Goal: Information Seeking & Learning: Learn about a topic

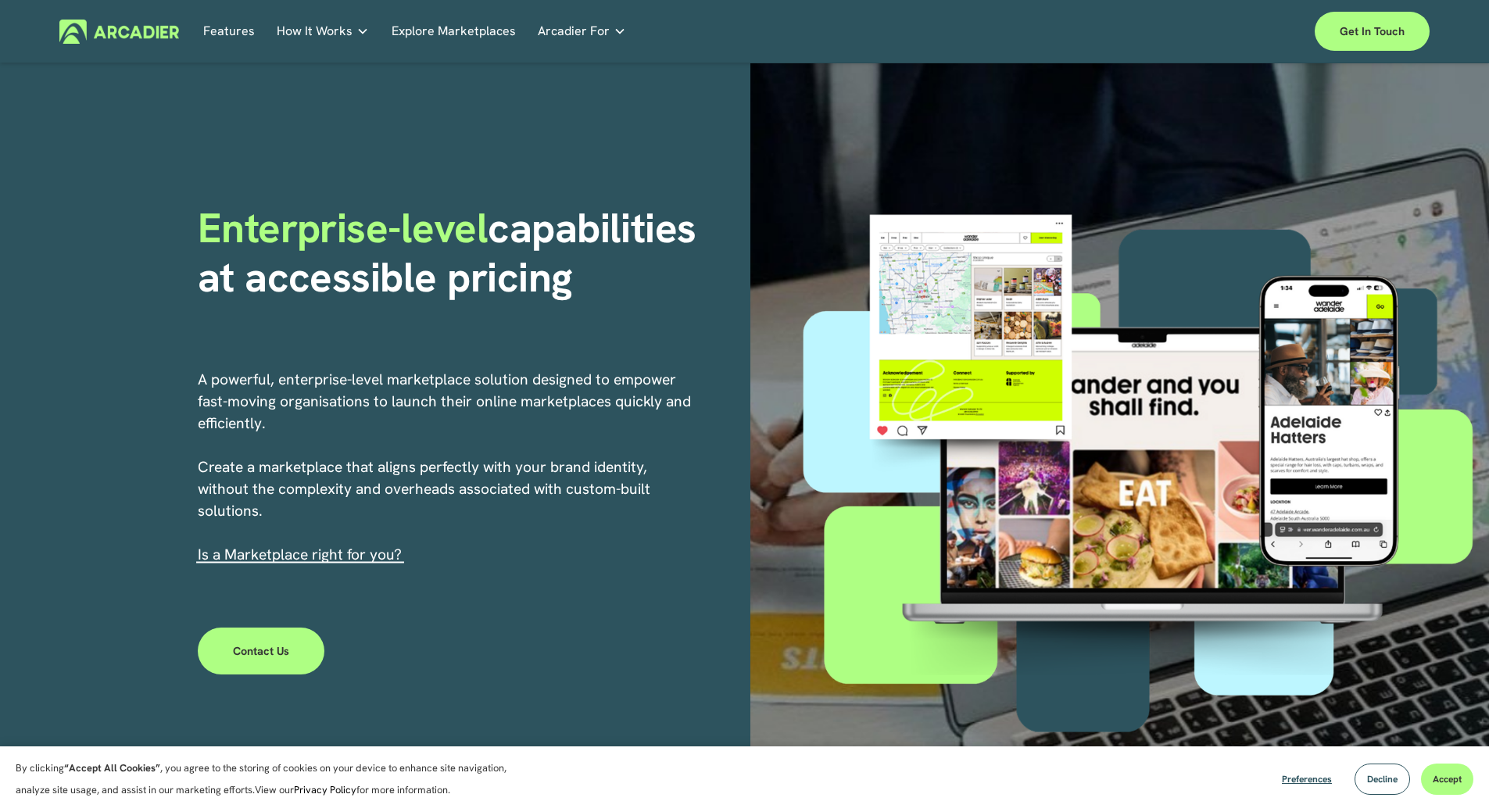
click at [476, 27] on link "Explore Marketplaces" at bounding box center [454, 32] width 124 height 25
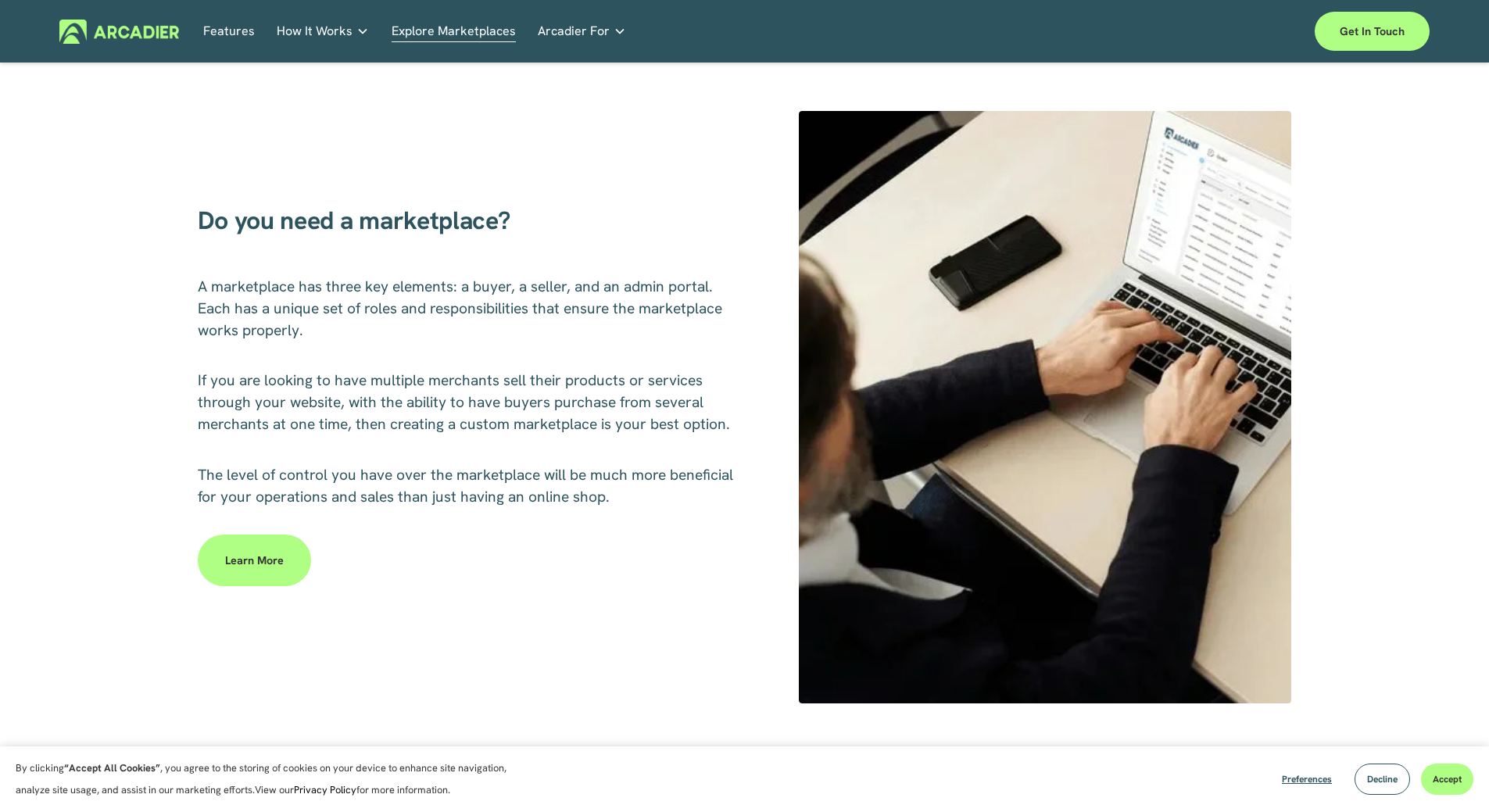
scroll to position [703, 0]
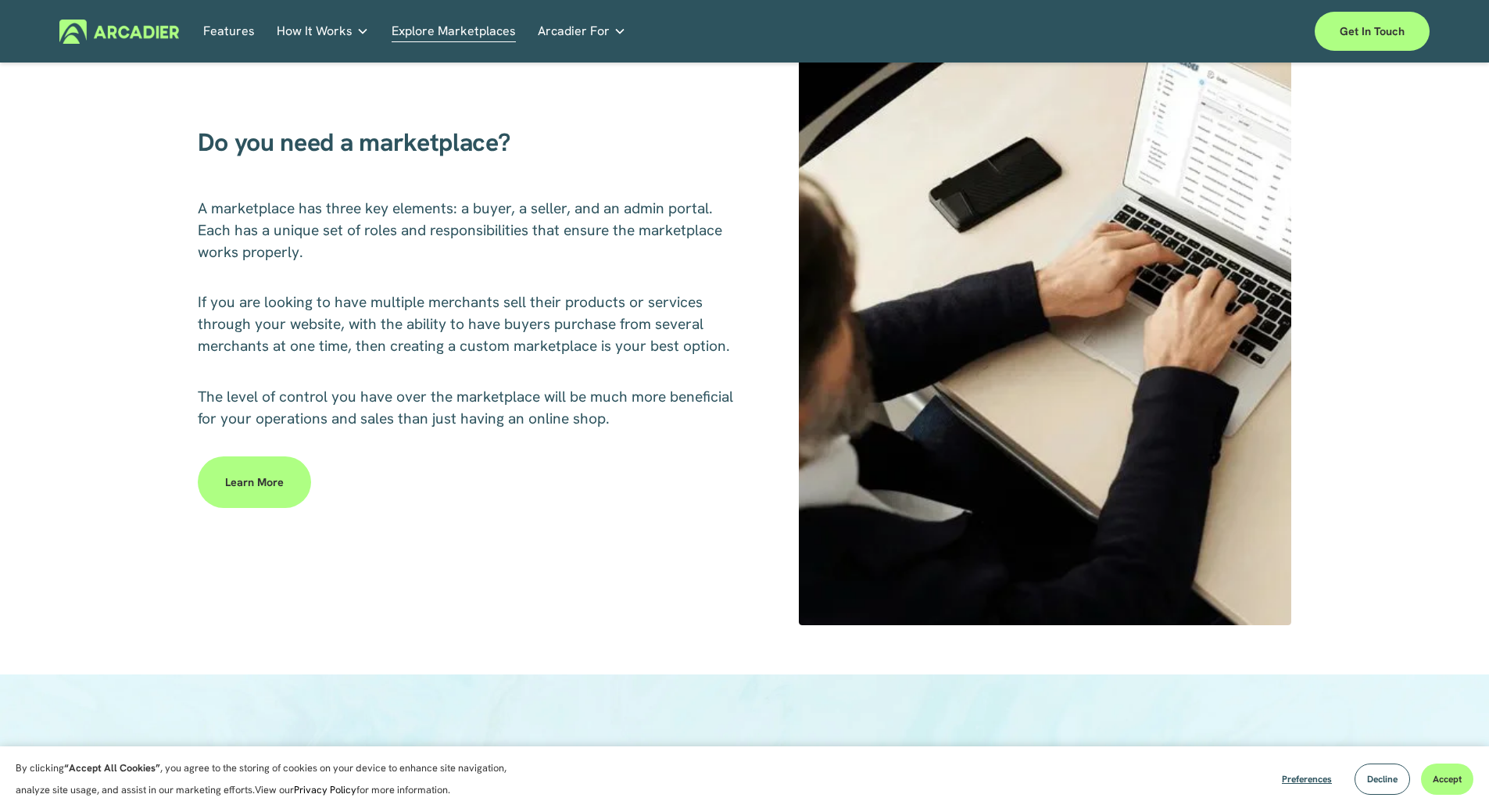
click at [260, 479] on link "Learn more" at bounding box center [254, 482] width 113 height 51
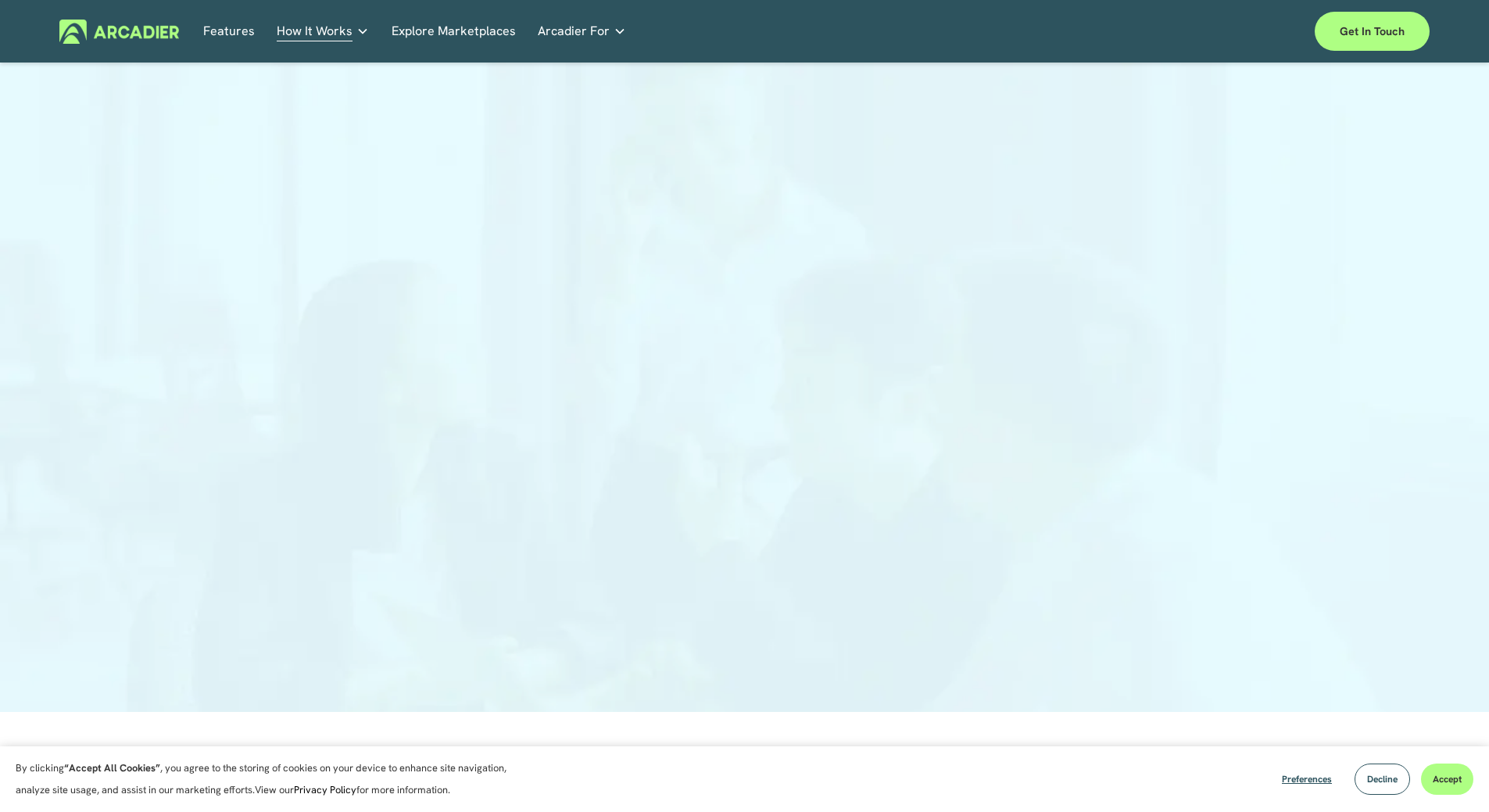
click at [576, 27] on span "Arcadier For" at bounding box center [573, 32] width 72 height 22
click at [0, 0] on link "Retail Marketplaces Whatever you are offering to your customer, we bring it all…" at bounding box center [0, 0] width 0 height 0
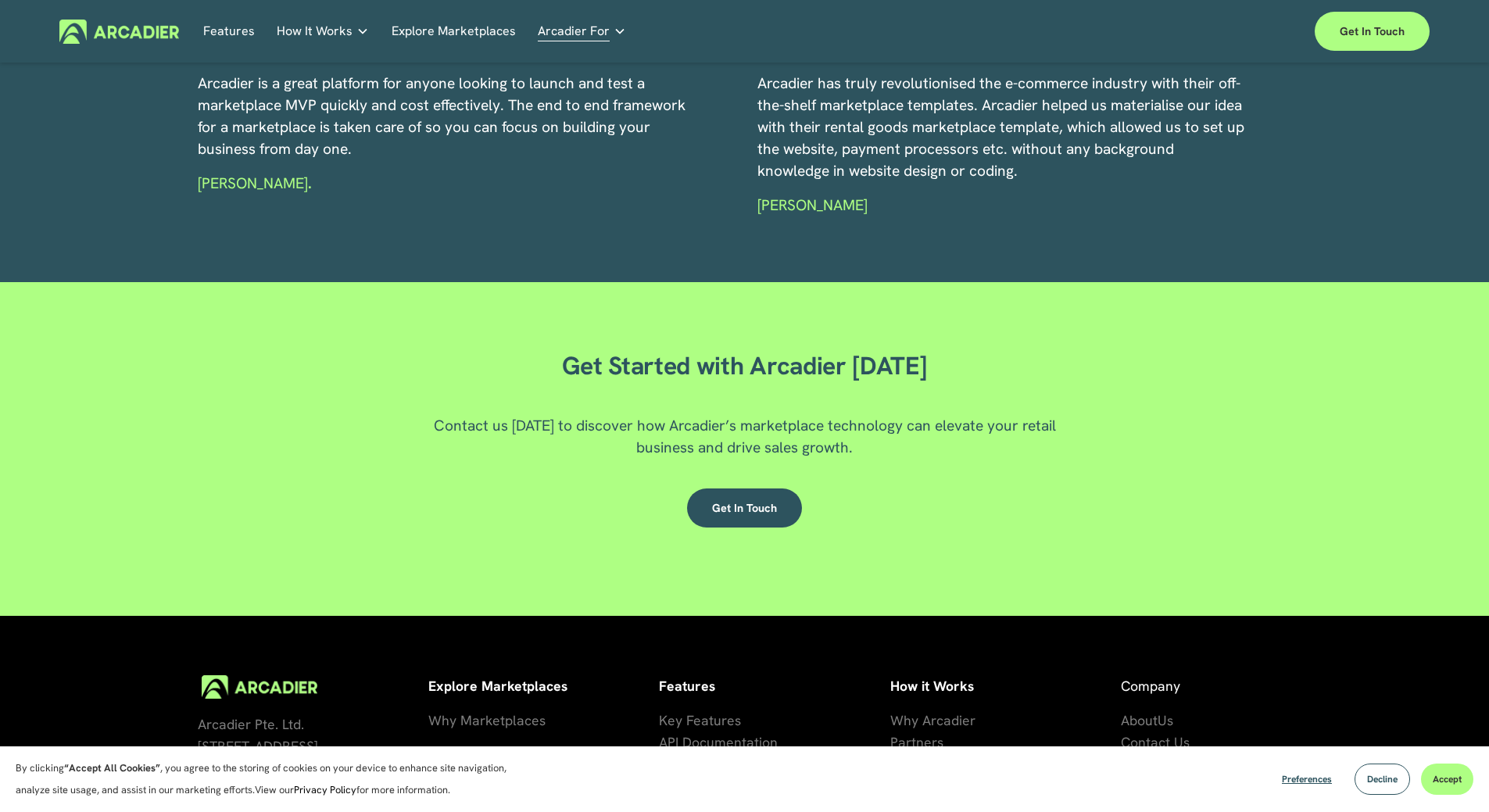
scroll to position [2651, 0]
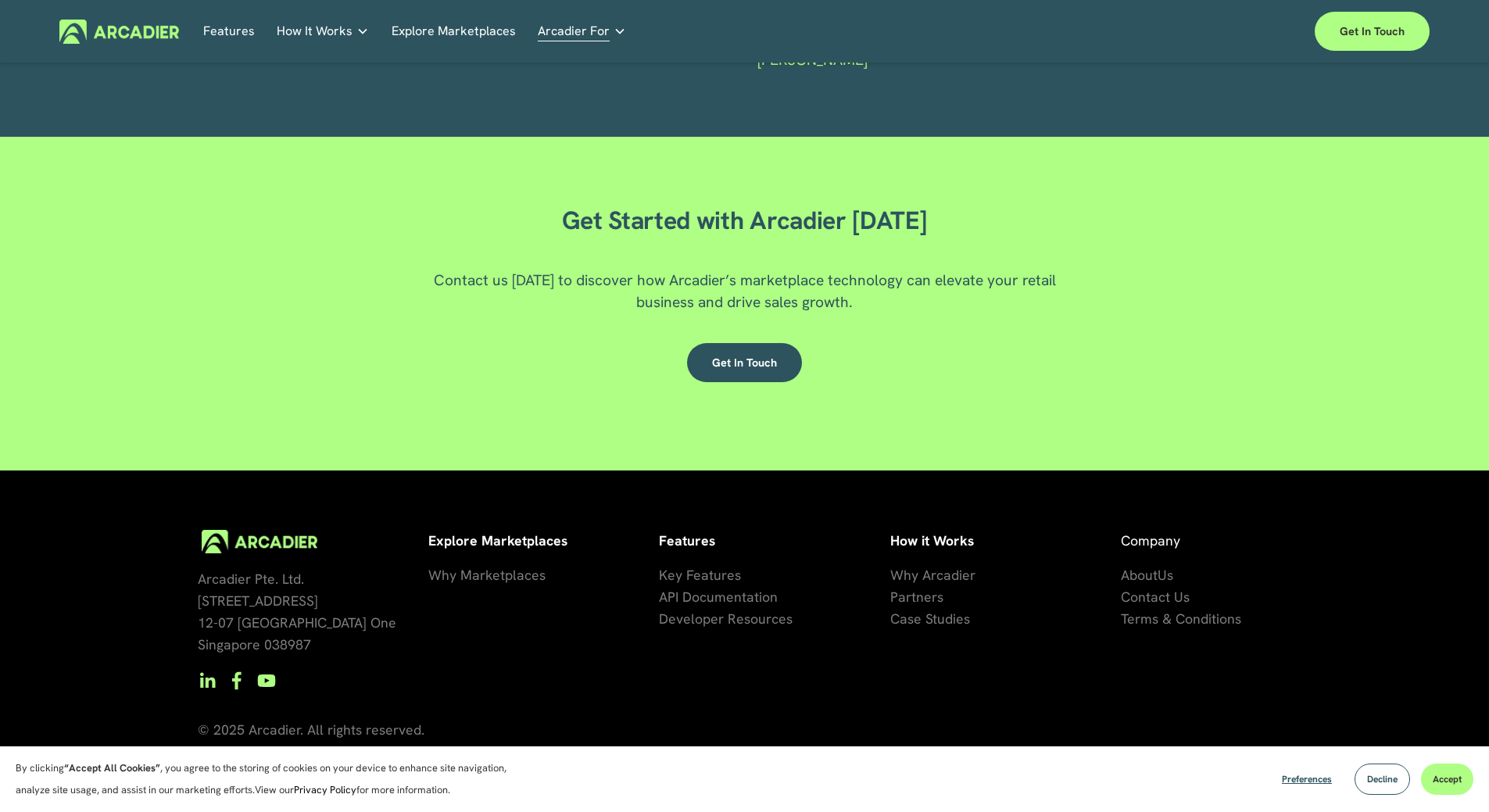
drag, startPoint x: 702, startPoint y: 572, endPoint x: 827, endPoint y: 511, distance: 139.1
click at [702, 572] on span "Key Features" at bounding box center [700, 575] width 82 height 18
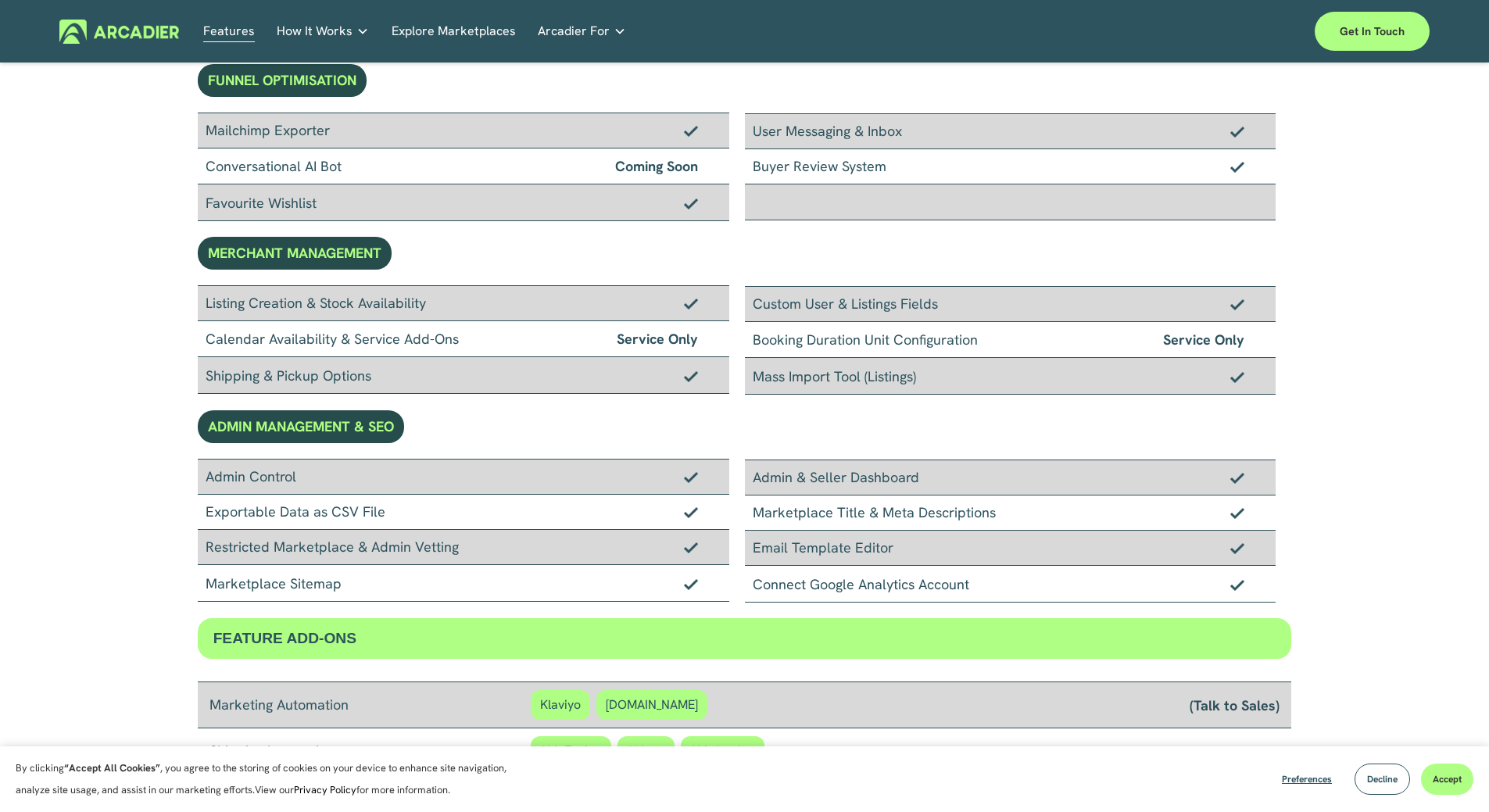
scroll to position [1094, 0]
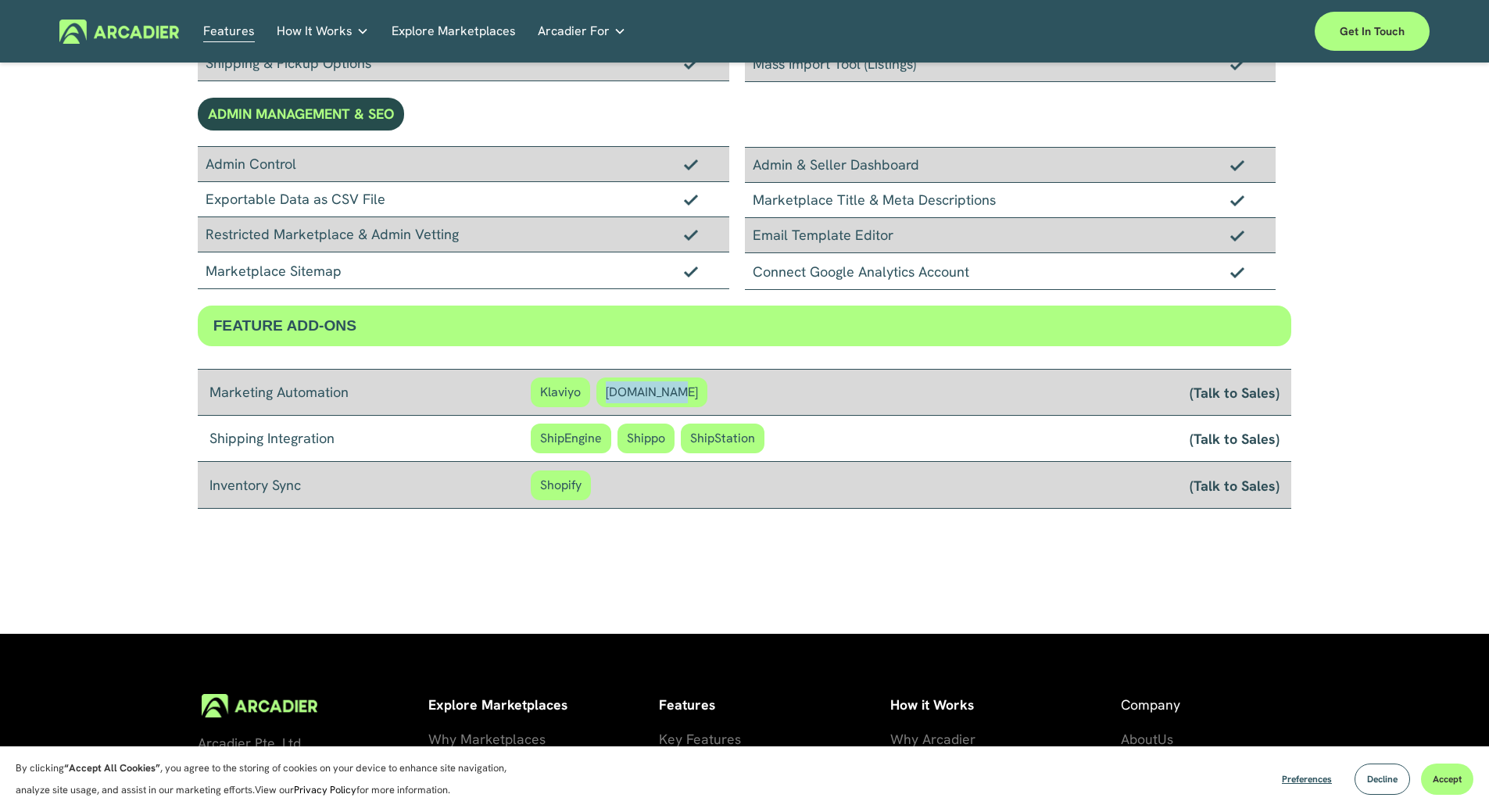
drag, startPoint x: 671, startPoint y: 394, endPoint x: 608, endPoint y: 394, distance: 63.0
click at [608, 394] on span "[DOMAIN_NAME]" at bounding box center [651, 393] width 112 height 30
drag, startPoint x: 579, startPoint y: 390, endPoint x: 534, endPoint y: 389, distance: 45.0
click at [534, 389] on span "Klaviyo" at bounding box center [560, 393] width 59 height 30
